Goal: Find specific page/section: Find specific page/section

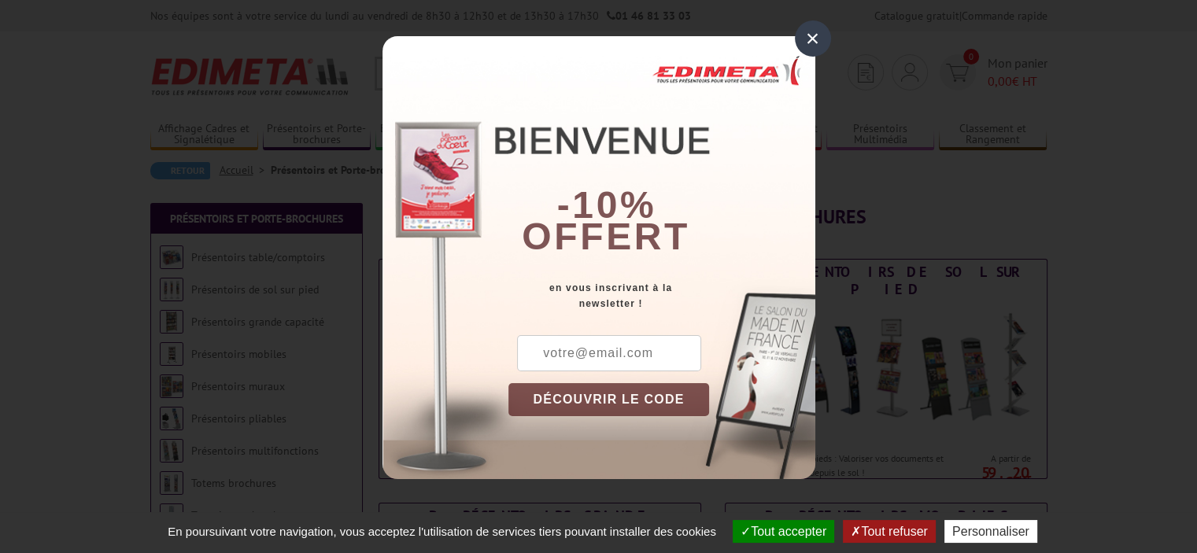
click at [819, 41] on div "×" at bounding box center [813, 38] width 36 height 36
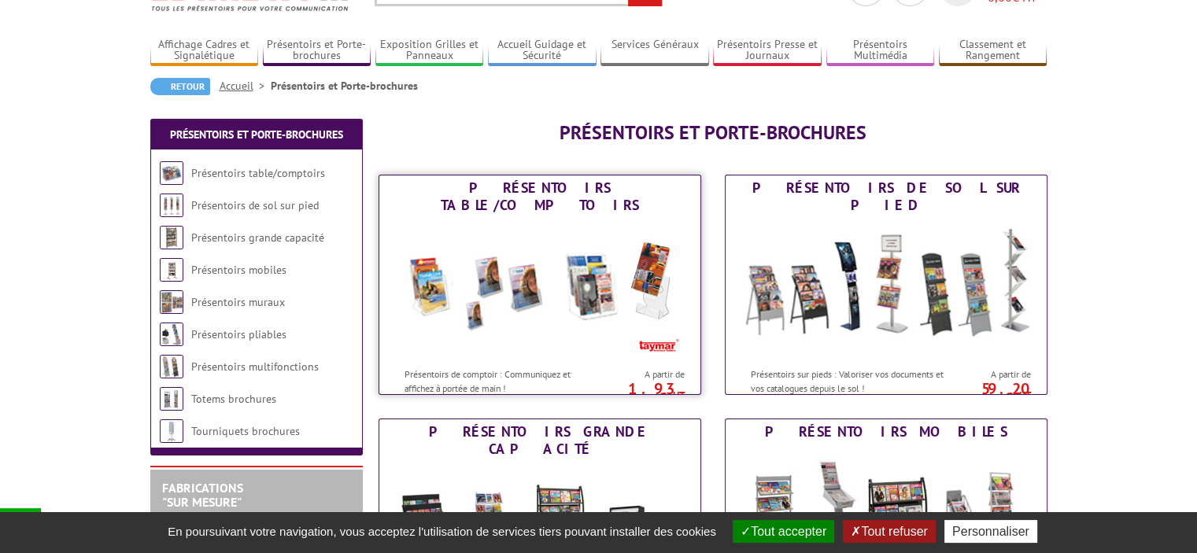
scroll to position [189, 0]
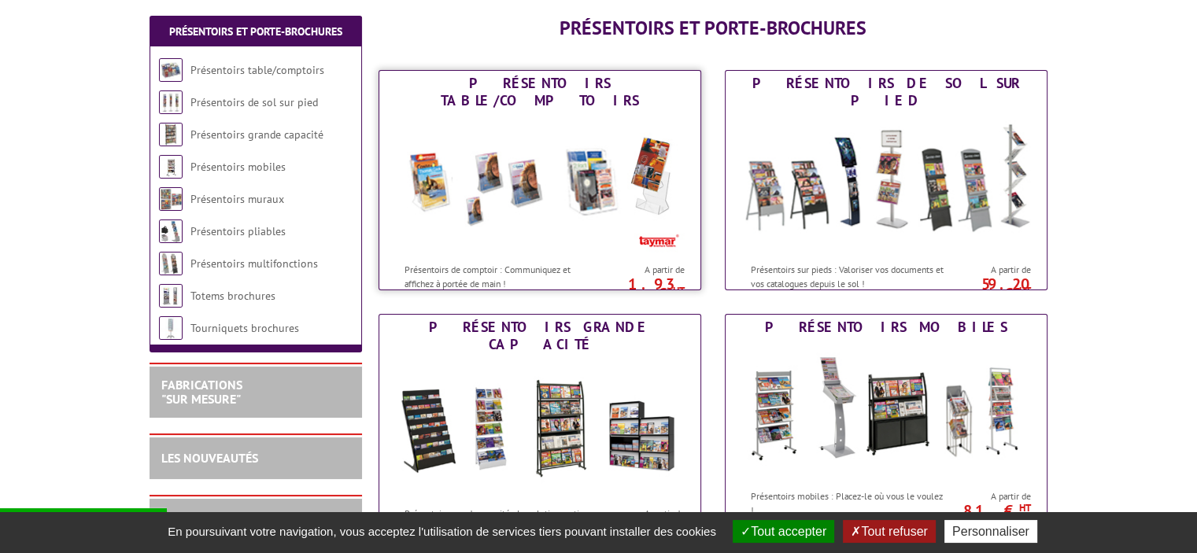
click at [548, 206] on img at bounding box center [539, 184] width 291 height 142
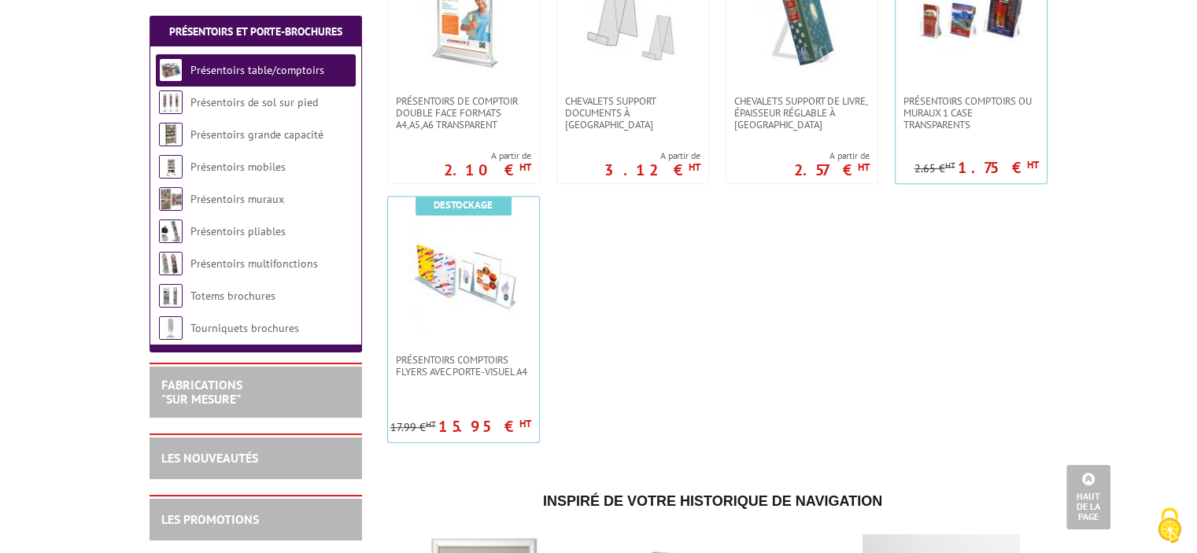
scroll to position [678, 0]
click at [490, 306] on img at bounding box center [463, 276] width 110 height 110
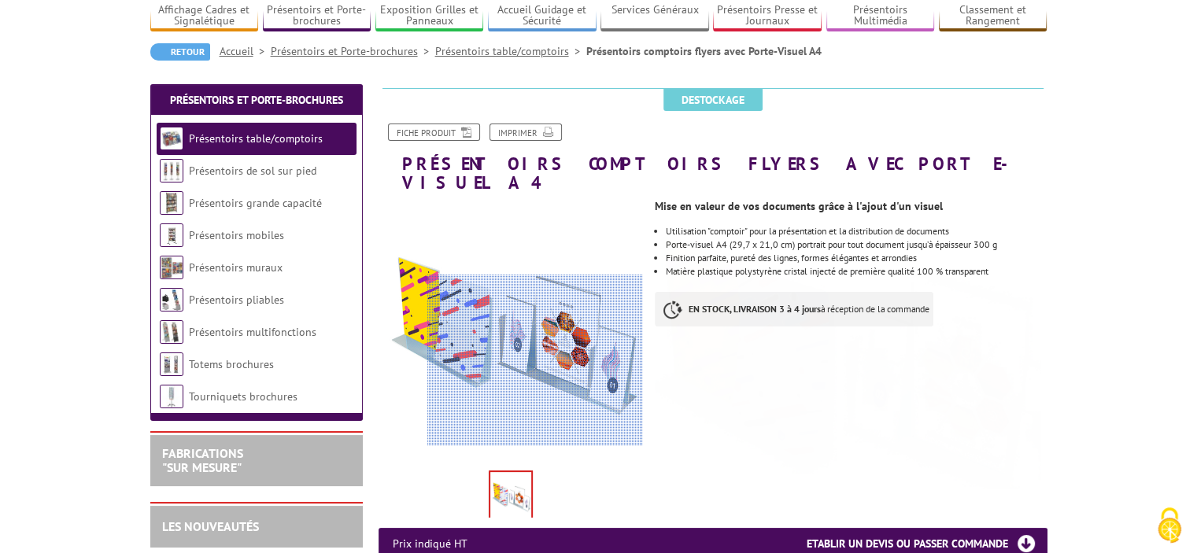
scroll to position [128, 0]
